Goal: Task Accomplishment & Management: Complete application form

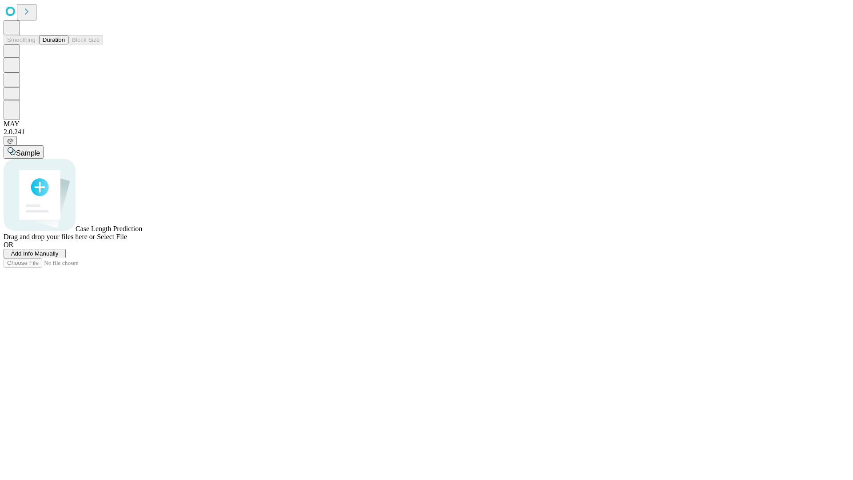
click at [59, 257] on span "Add Info Manually" at bounding box center [35, 253] width 48 height 7
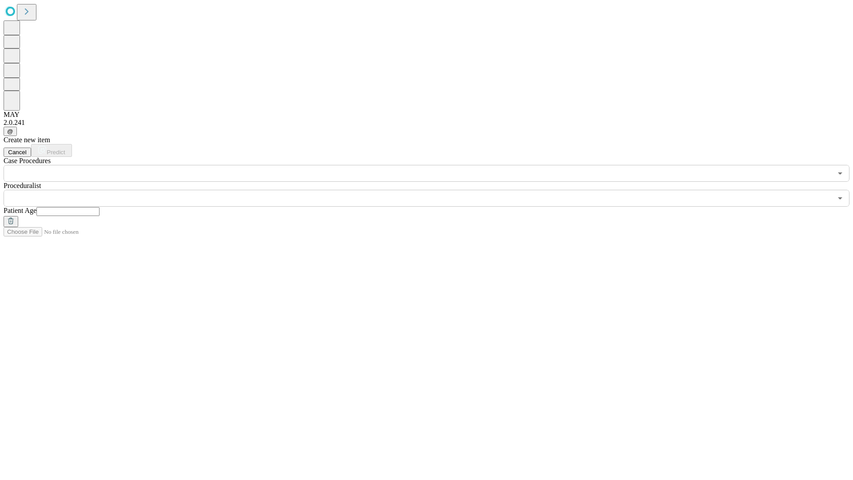
click at [99, 207] on input "text" at bounding box center [67, 211] width 63 height 9
type input "*"
click at [433, 190] on input "text" at bounding box center [418, 198] width 828 height 17
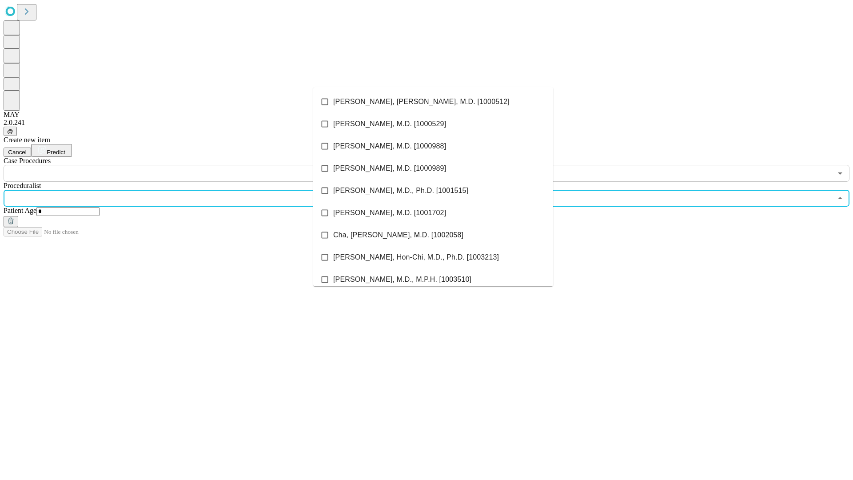
click at [433, 102] on li "[PERSON_NAME], [PERSON_NAME], M.D. [1000512]" at bounding box center [433, 102] width 240 height 22
